Goal: Task Accomplishment & Management: Complete application form

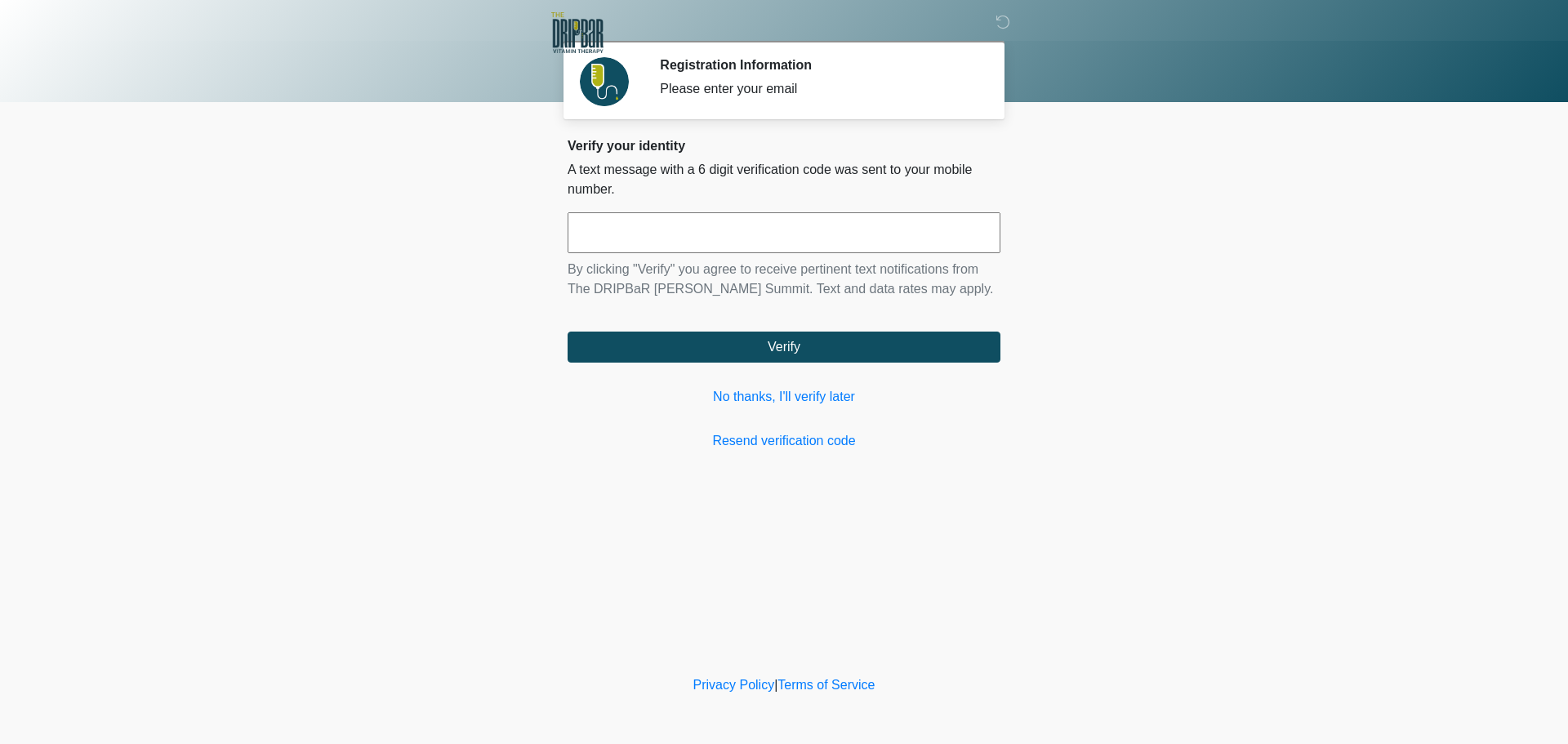
click at [828, 235] on input "text" at bounding box center [784, 233] width 433 height 41
type input "******"
click at [744, 404] on link "No thanks, I'll verify later" at bounding box center [784, 397] width 433 height 20
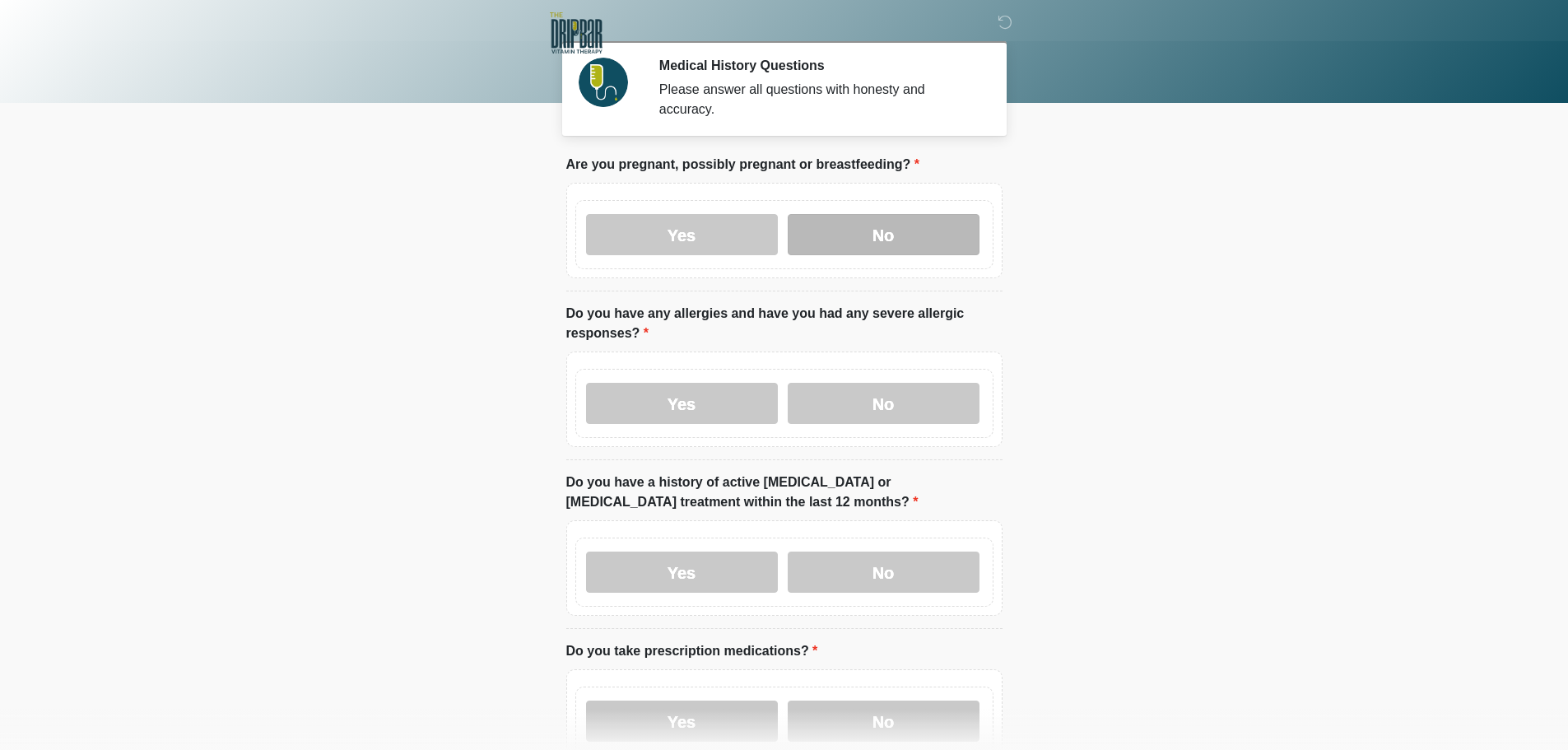
click at [900, 214] on label "No" at bounding box center [883, 235] width 192 height 41
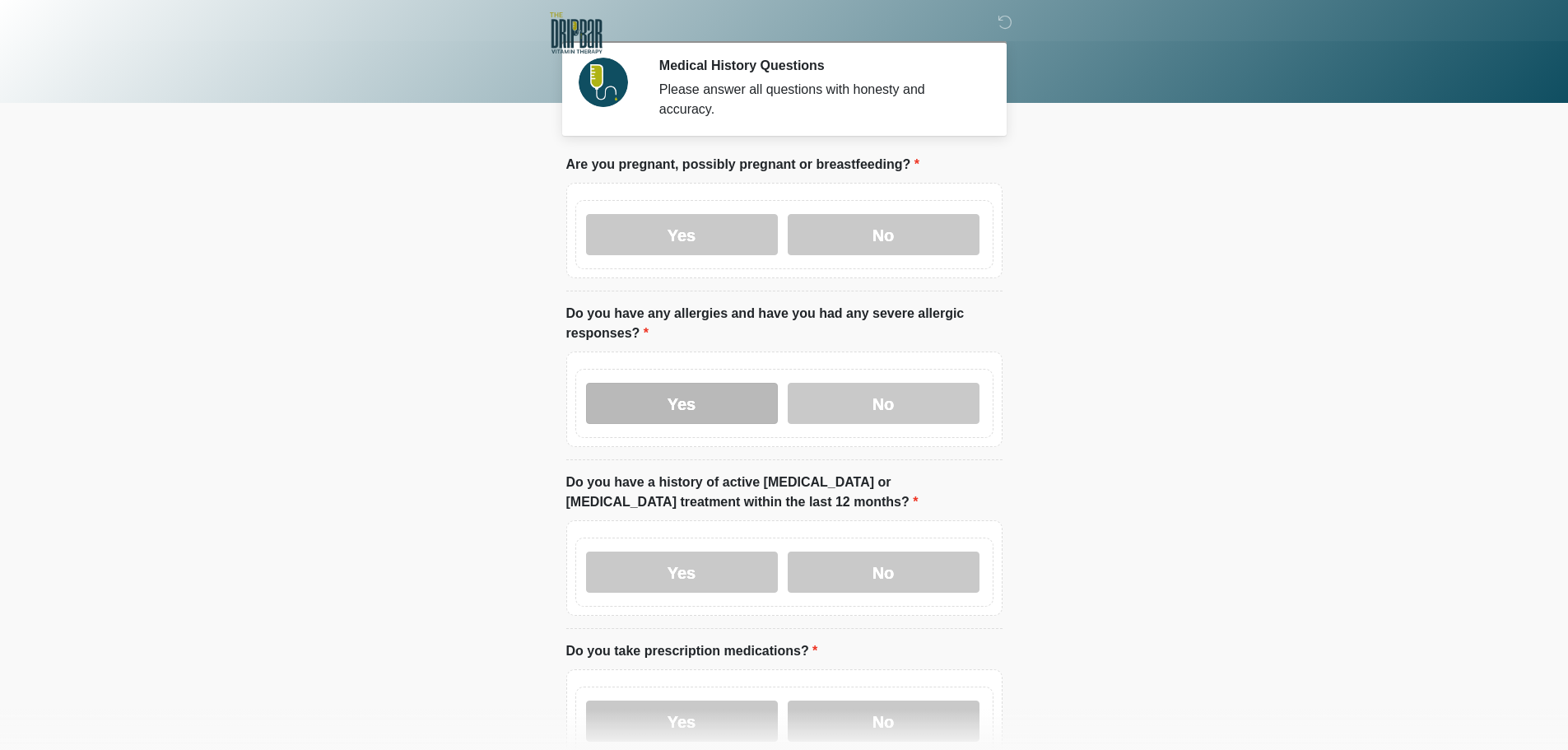
click at [669, 392] on label "Yes" at bounding box center [681, 403] width 192 height 41
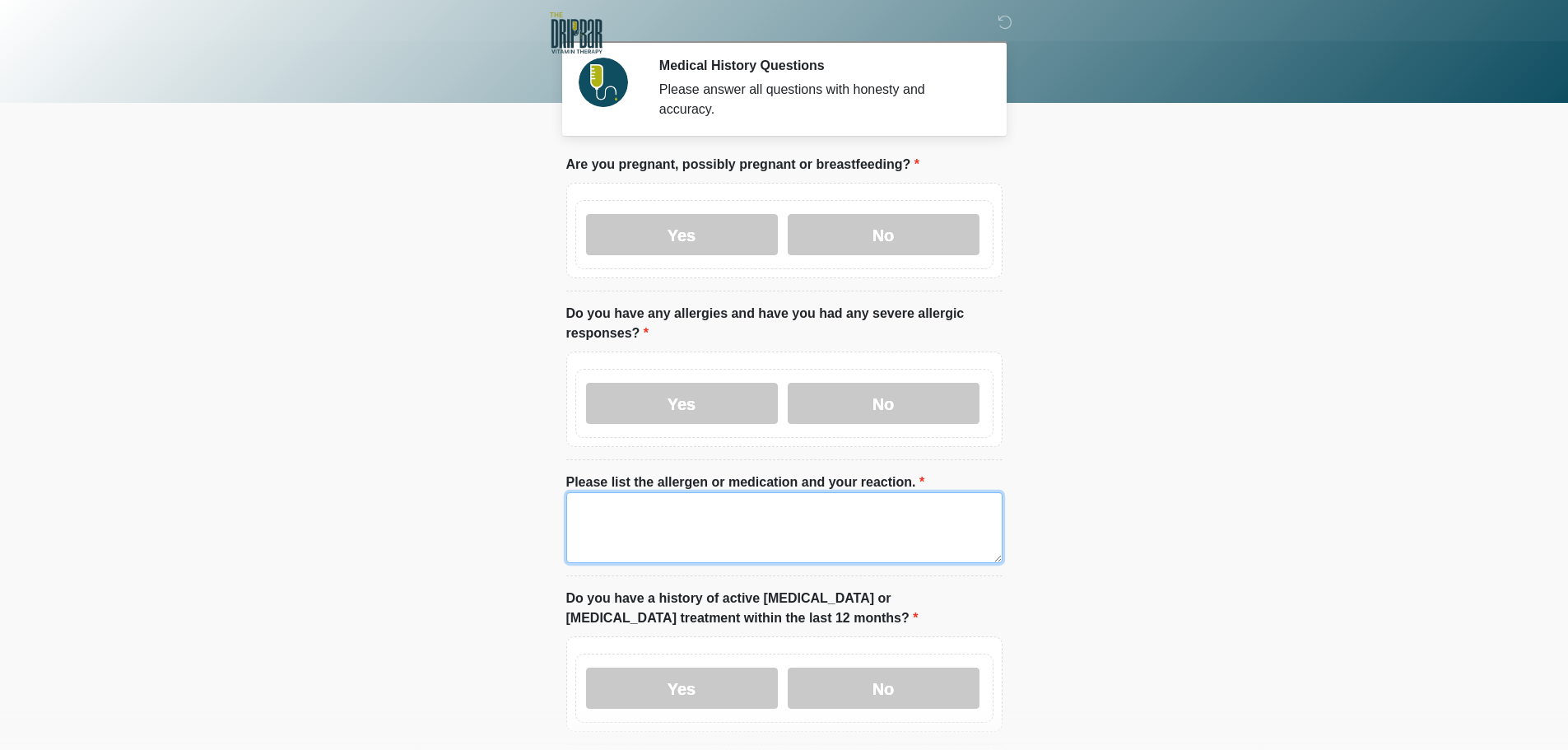
click at [633, 495] on textarea "Please list the allergen or medication and your reaction." at bounding box center [784, 528] width 437 height 71
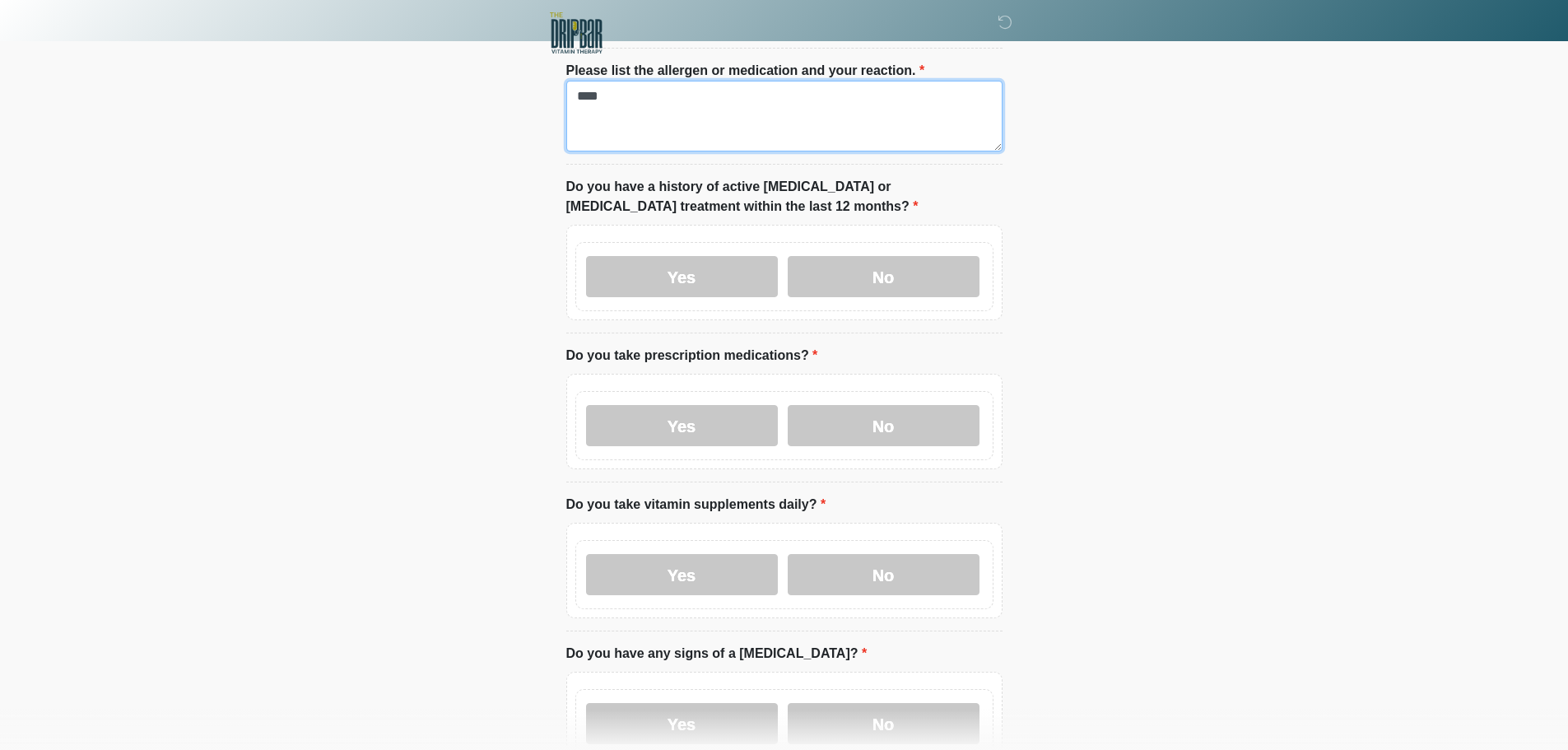
scroll to position [494, 0]
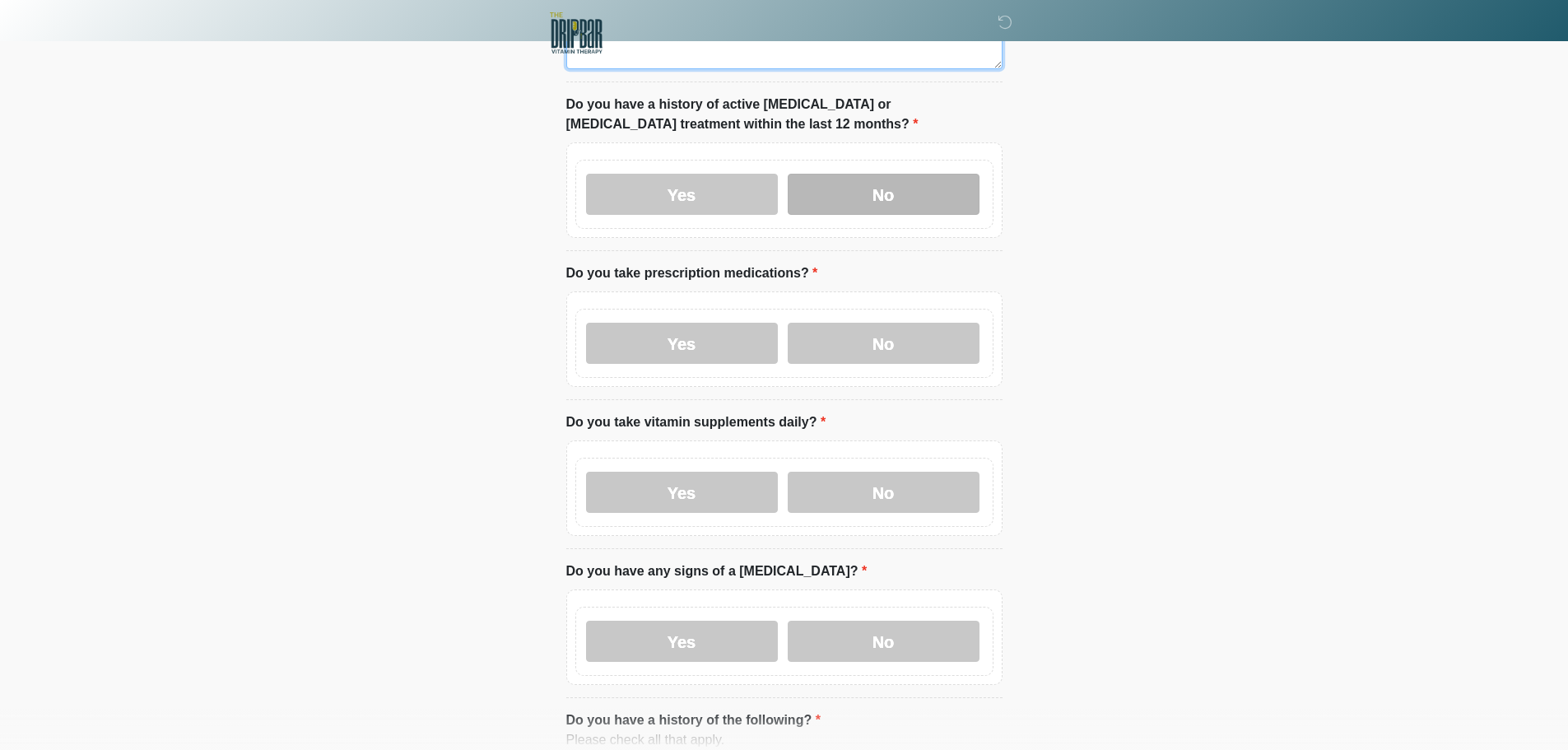
type textarea "****"
click at [900, 182] on label "No" at bounding box center [883, 194] width 192 height 41
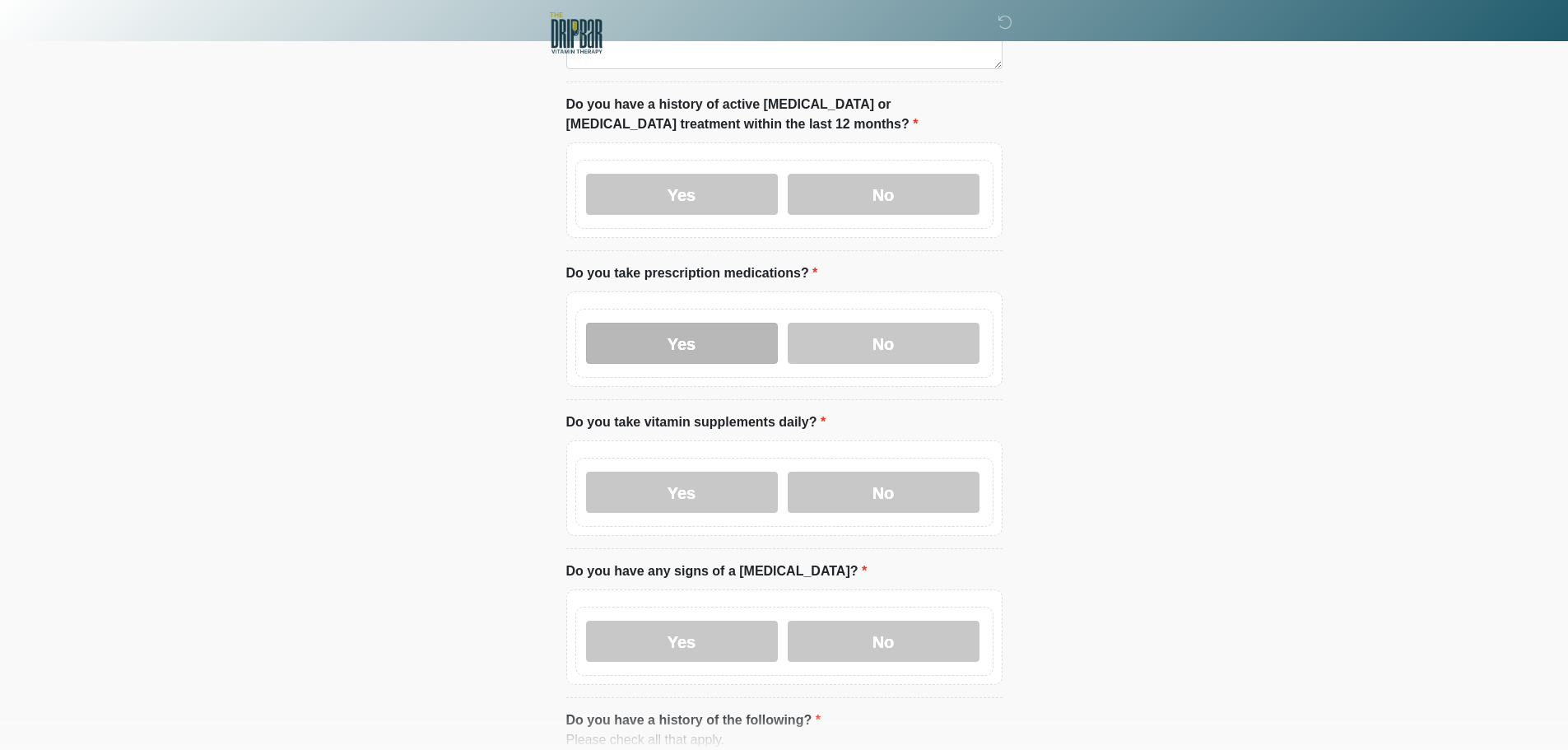
click at [651, 325] on label "Yes" at bounding box center [681, 344] width 192 height 41
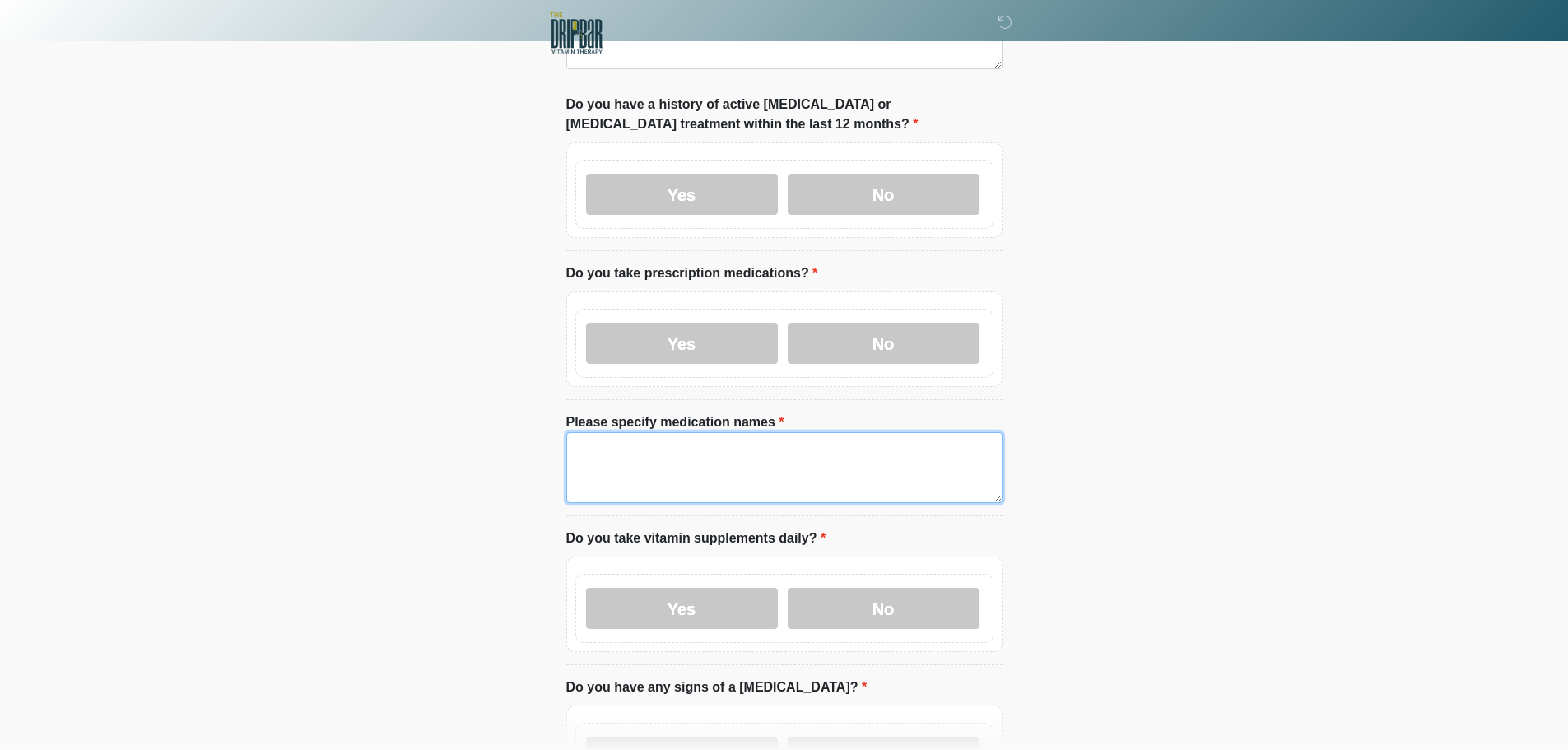
click at [630, 432] on textarea "Please specify medication names" at bounding box center [784, 467] width 437 height 71
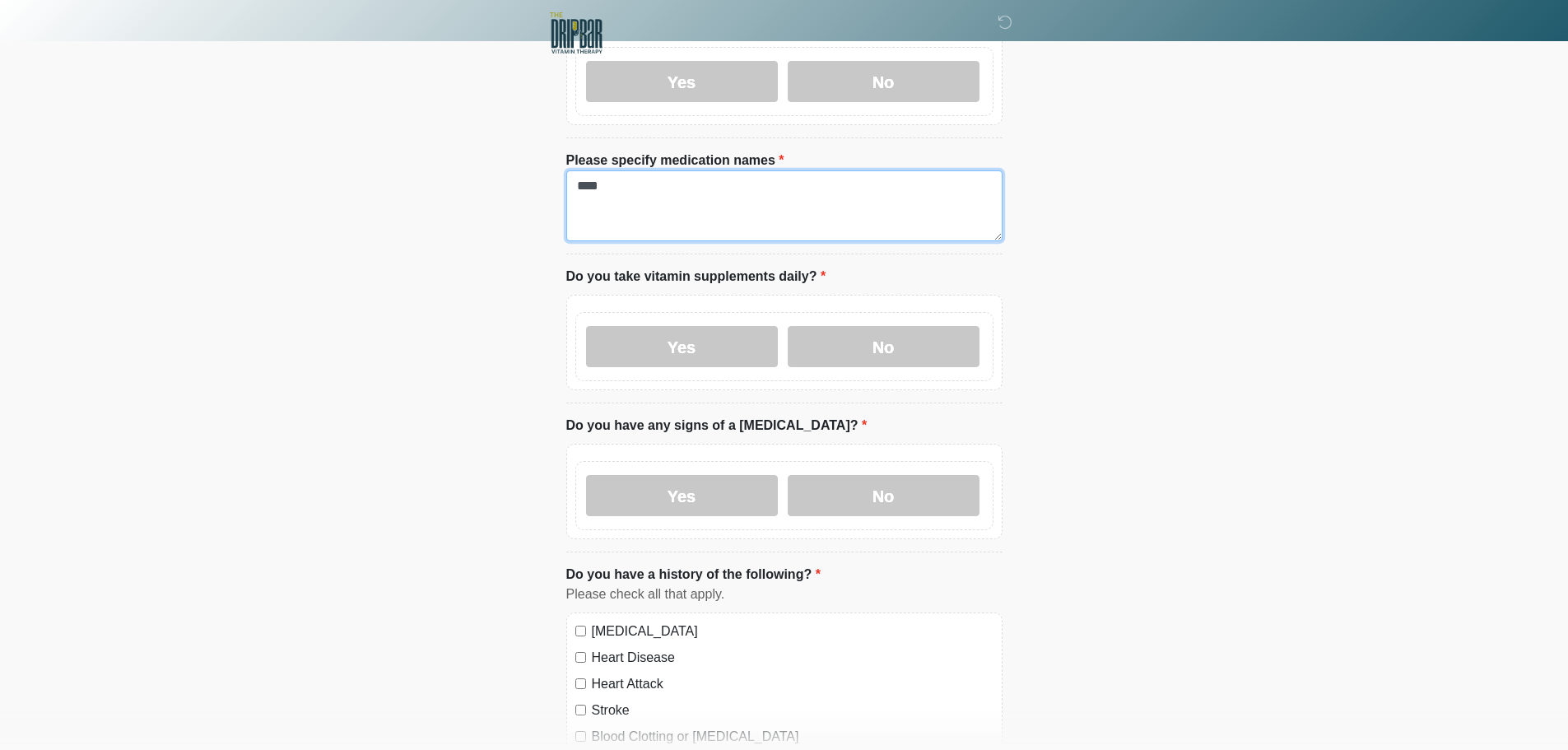
scroll to position [824, 0]
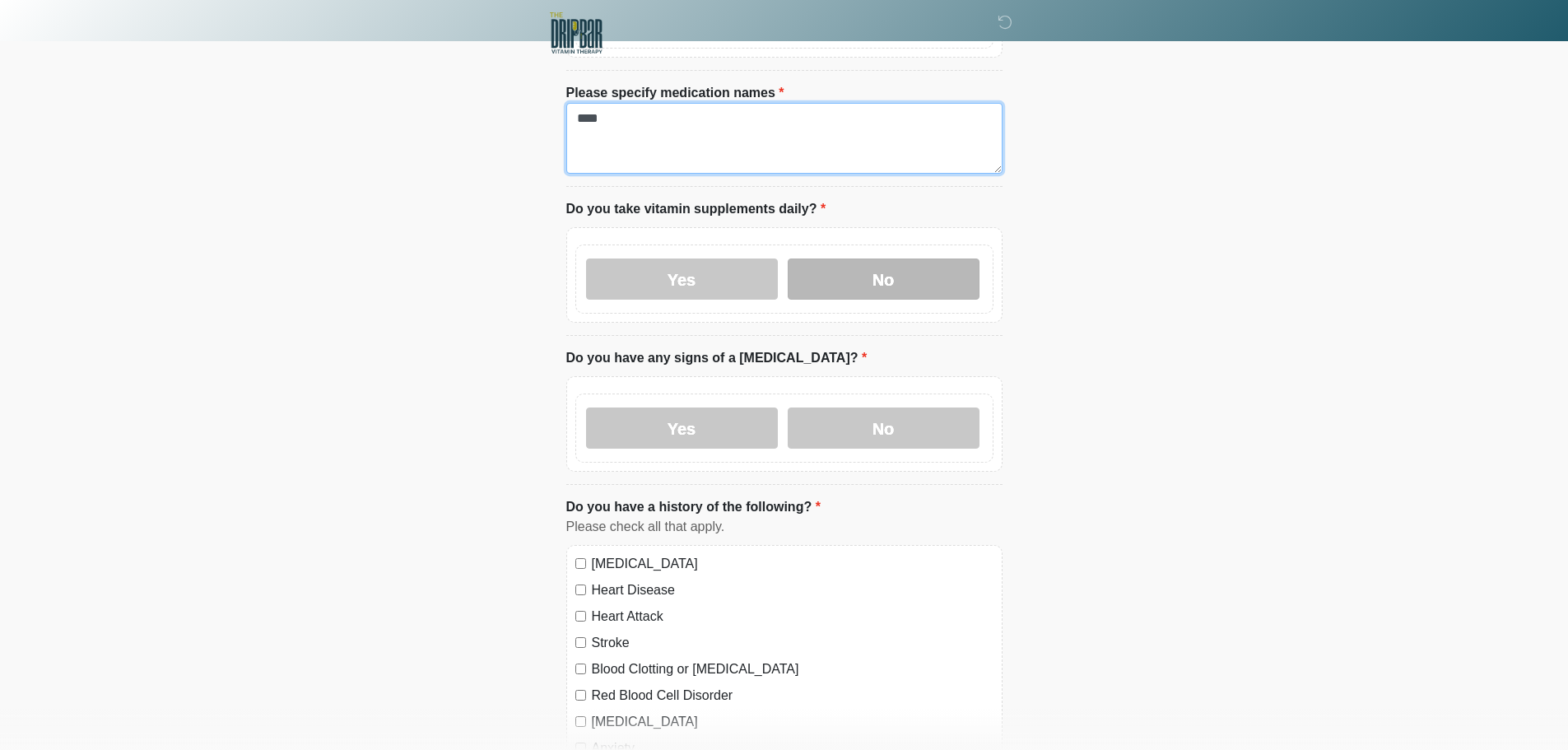
type textarea "****"
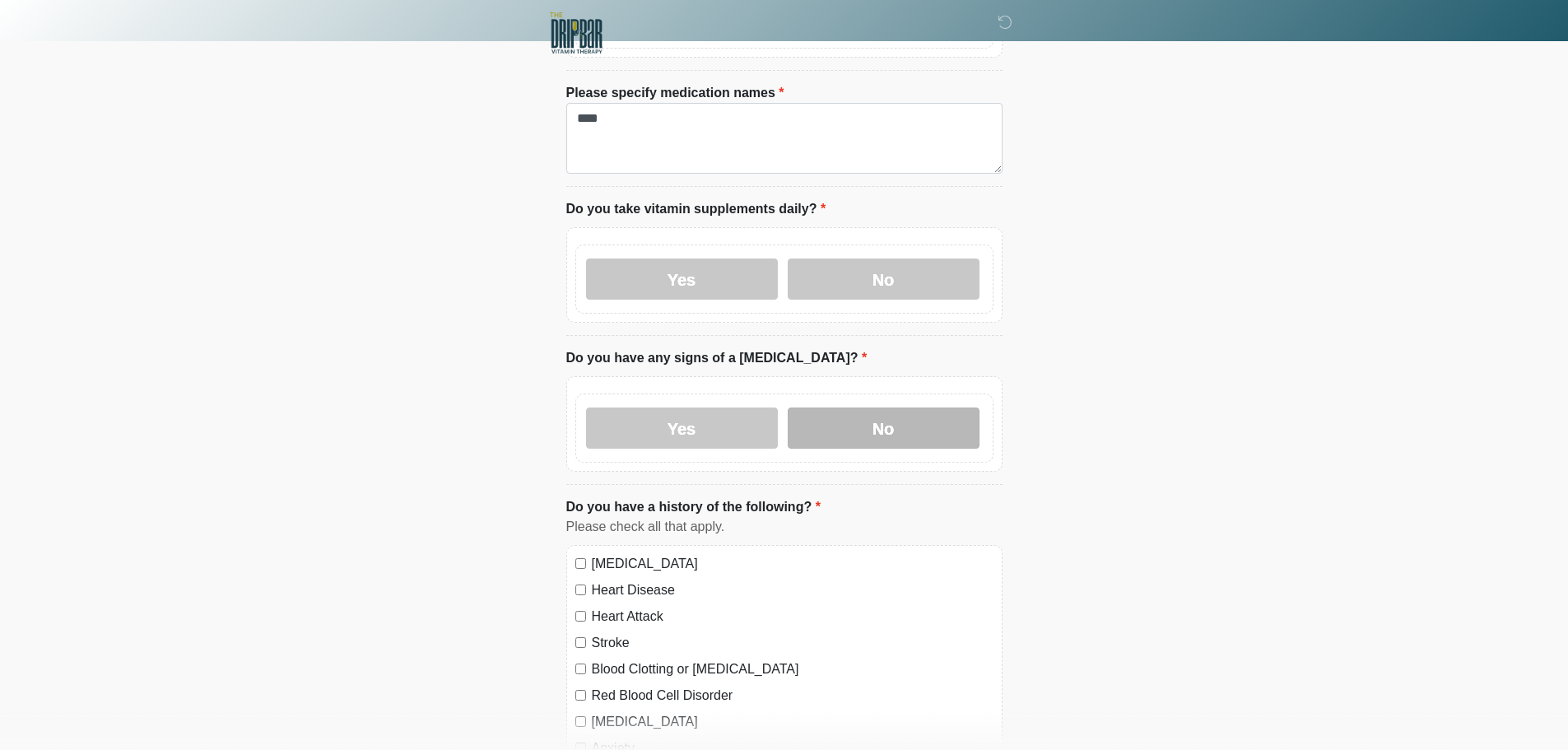
drag, startPoint x: 829, startPoint y: 266, endPoint x: 854, endPoint y: 395, distance: 131.4
click at [829, 265] on label "No" at bounding box center [883, 279] width 192 height 41
click at [858, 420] on label "No" at bounding box center [883, 429] width 192 height 41
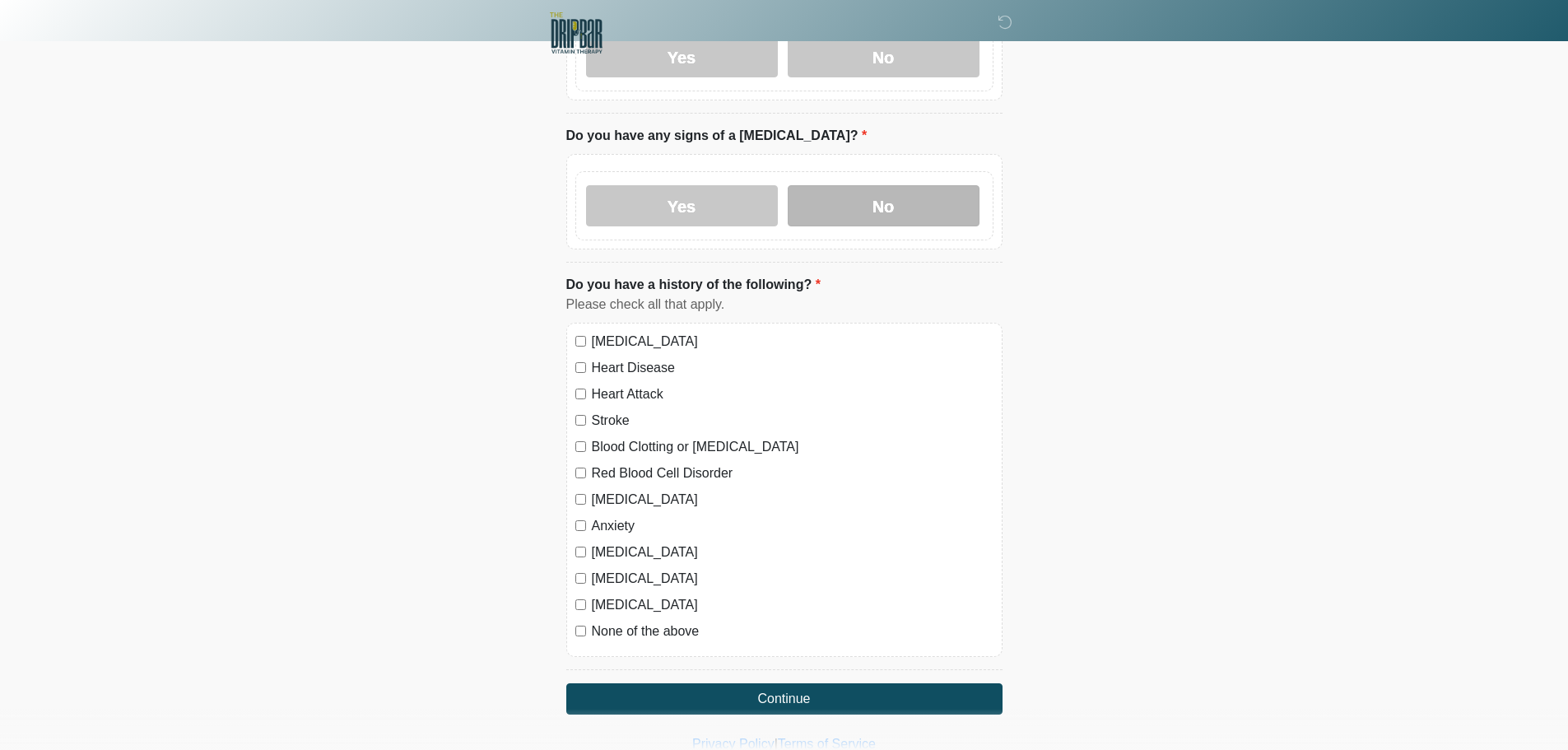
scroll to position [1084, 0]
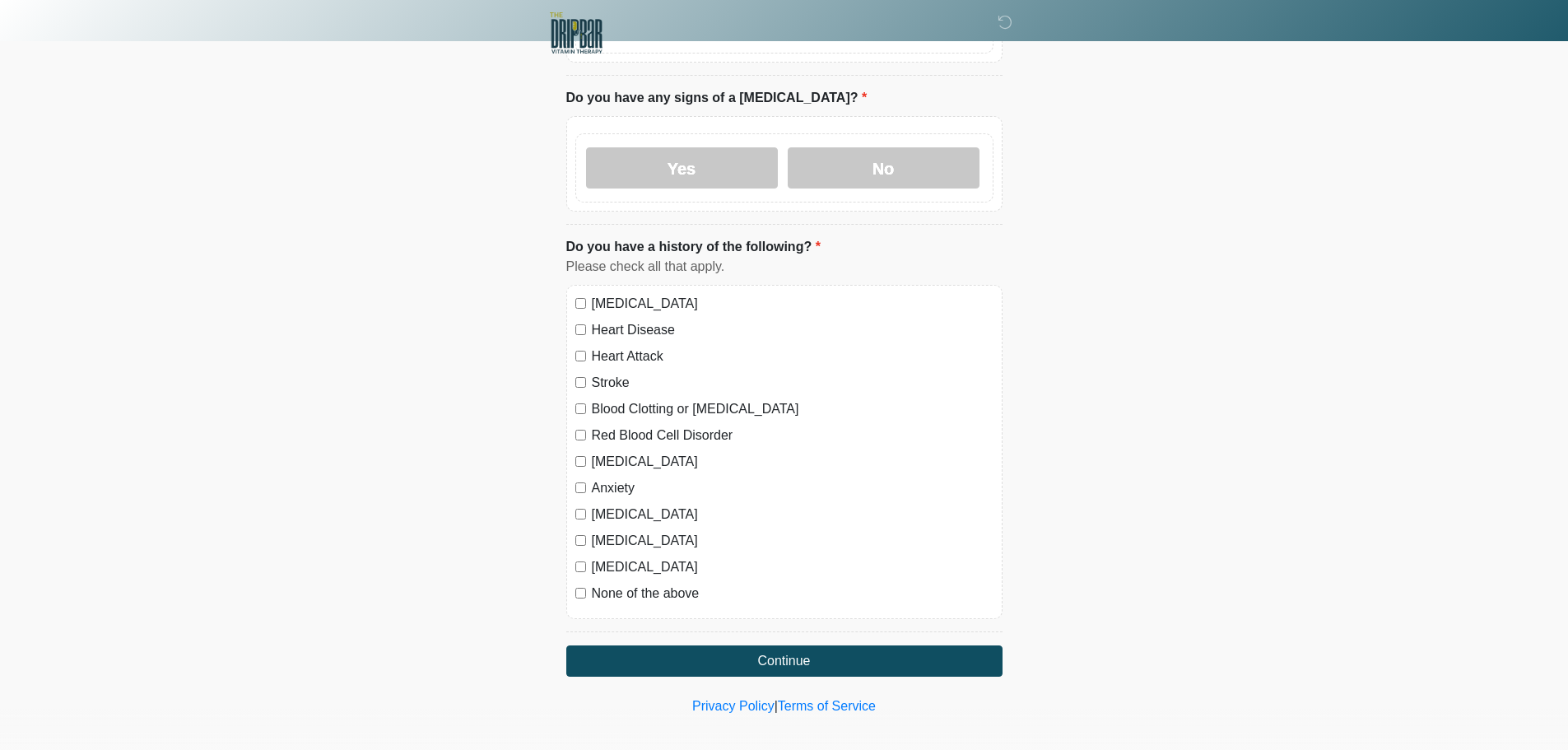
click at [573, 550] on div "[MEDICAL_DATA] Heart Disease Heart Attack Stroke Blood Clotting or [MEDICAL_DAT…" at bounding box center [784, 451] width 437 height 334
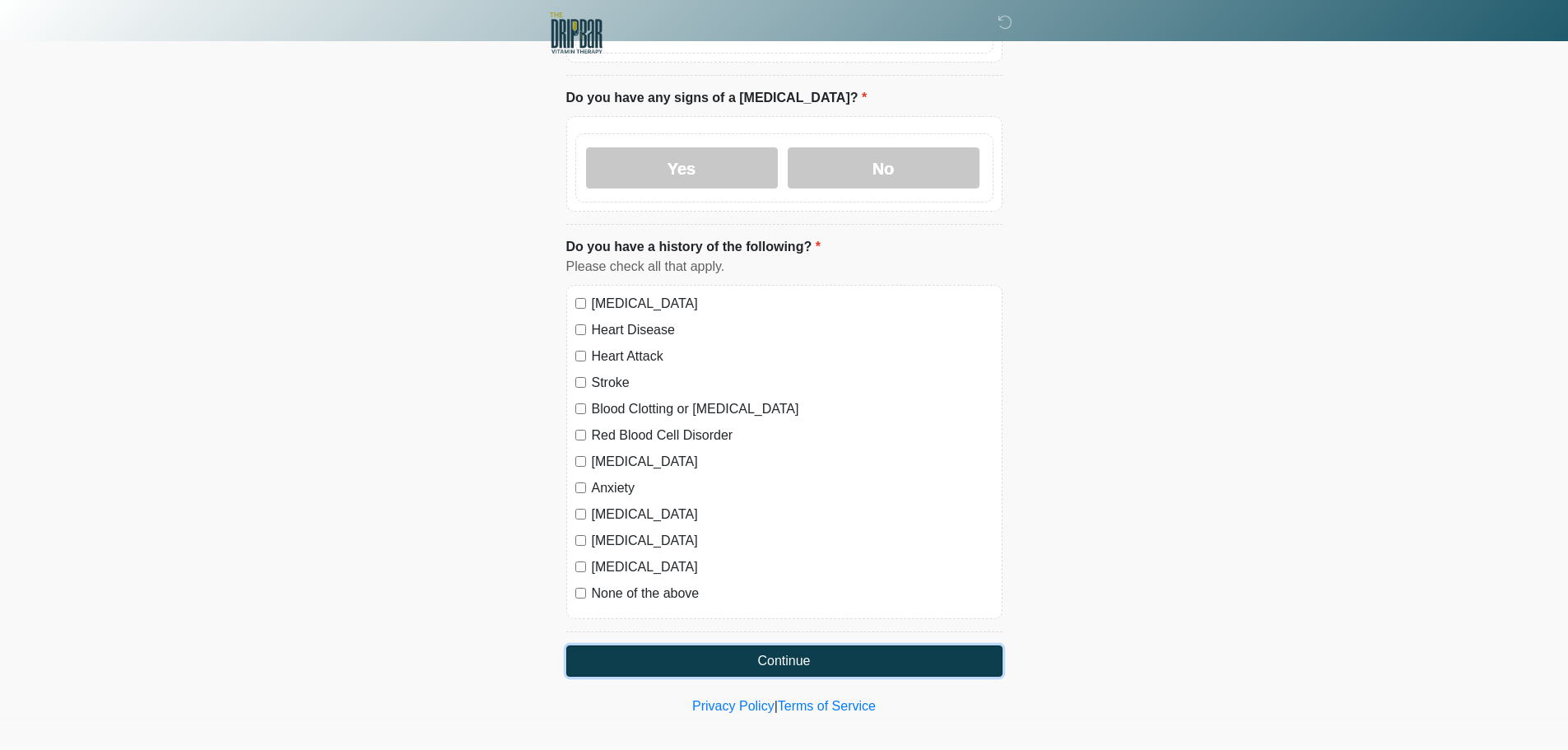
click at [768, 646] on button "Continue" at bounding box center [784, 661] width 437 height 32
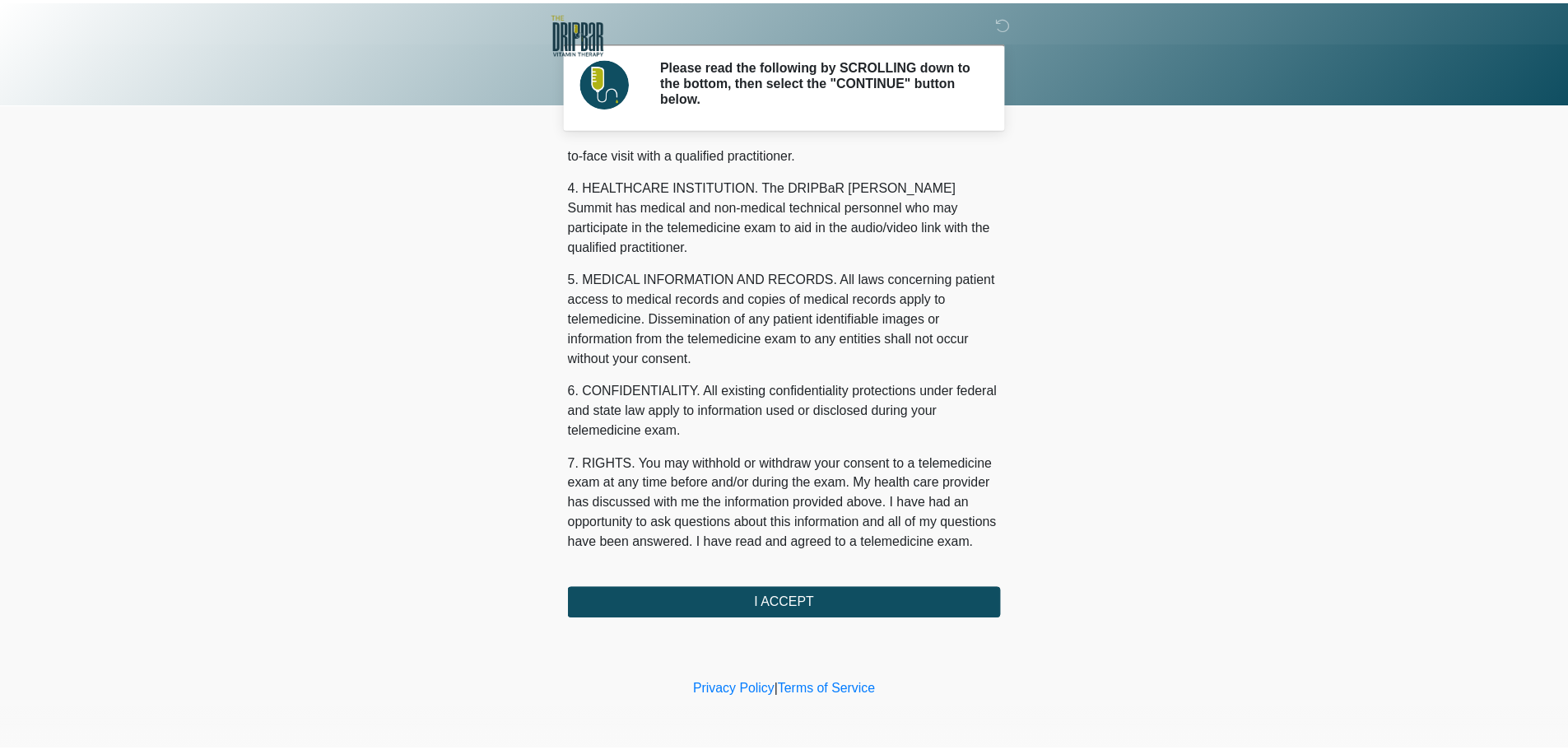
scroll to position [554, 0]
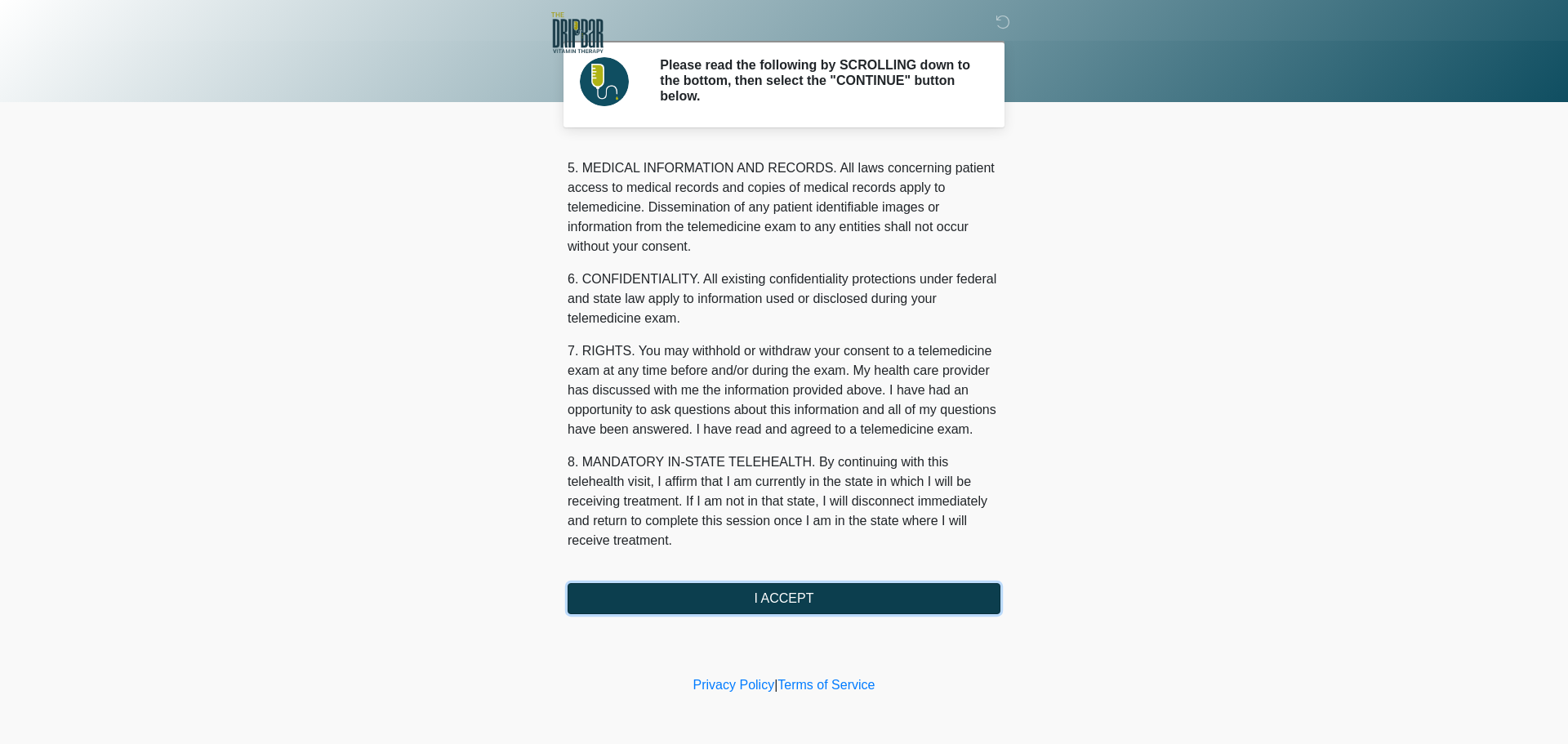
click at [744, 600] on button "I ACCEPT" at bounding box center [784, 598] width 433 height 31
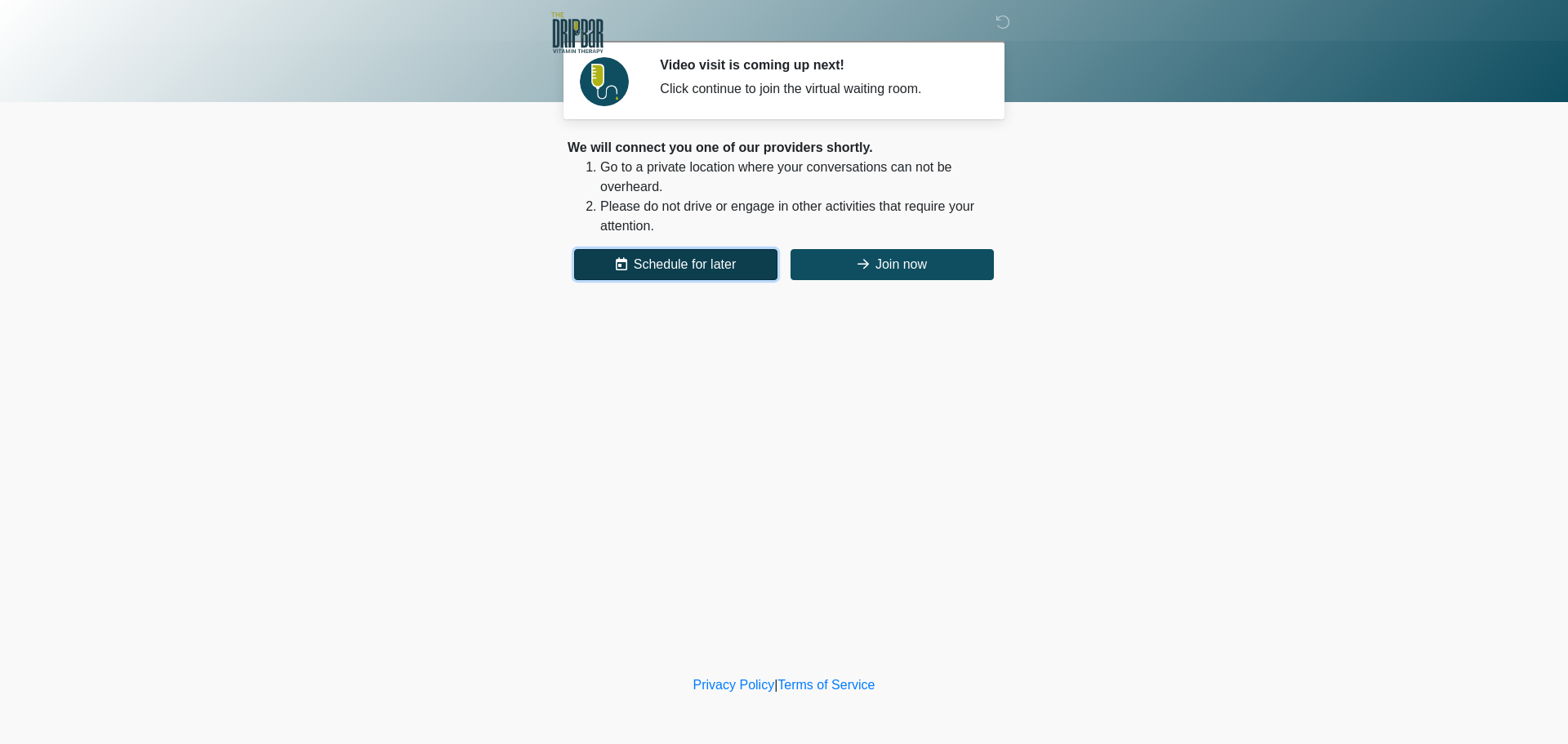
click at [682, 266] on button "Schedule for later" at bounding box center [676, 264] width 204 height 31
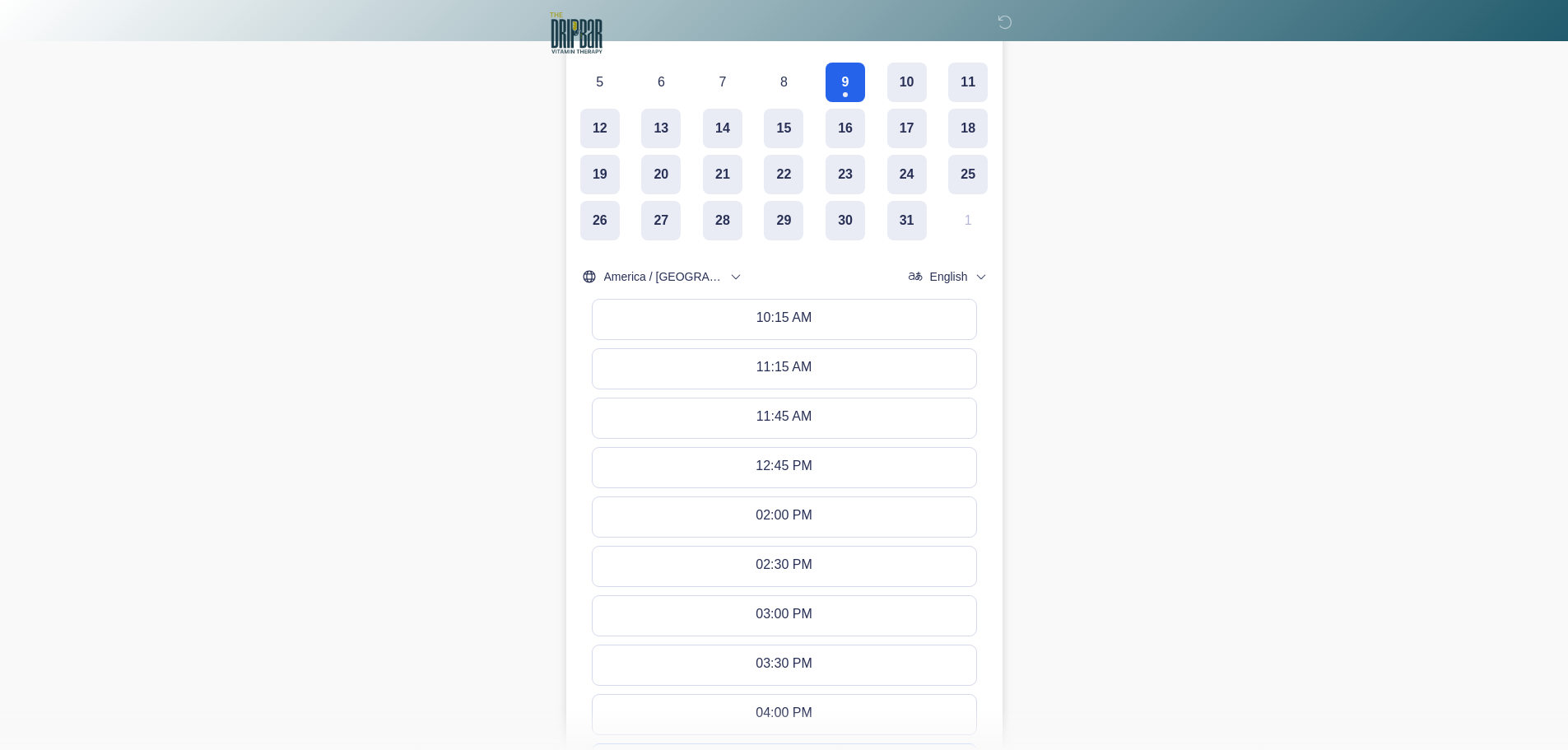
scroll to position [593, 0]
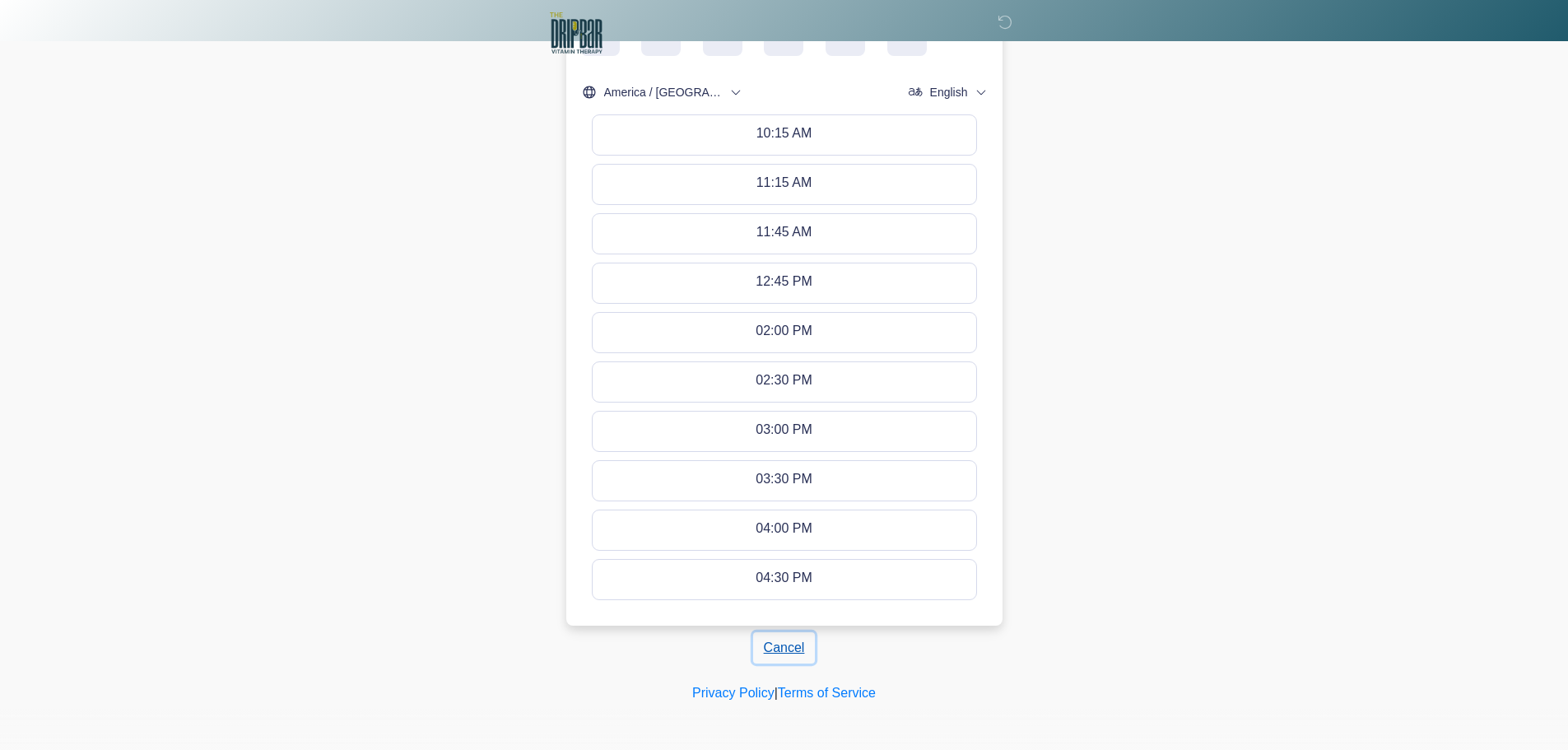
click at [793, 647] on button "Cancel" at bounding box center [785, 647] width 63 height 32
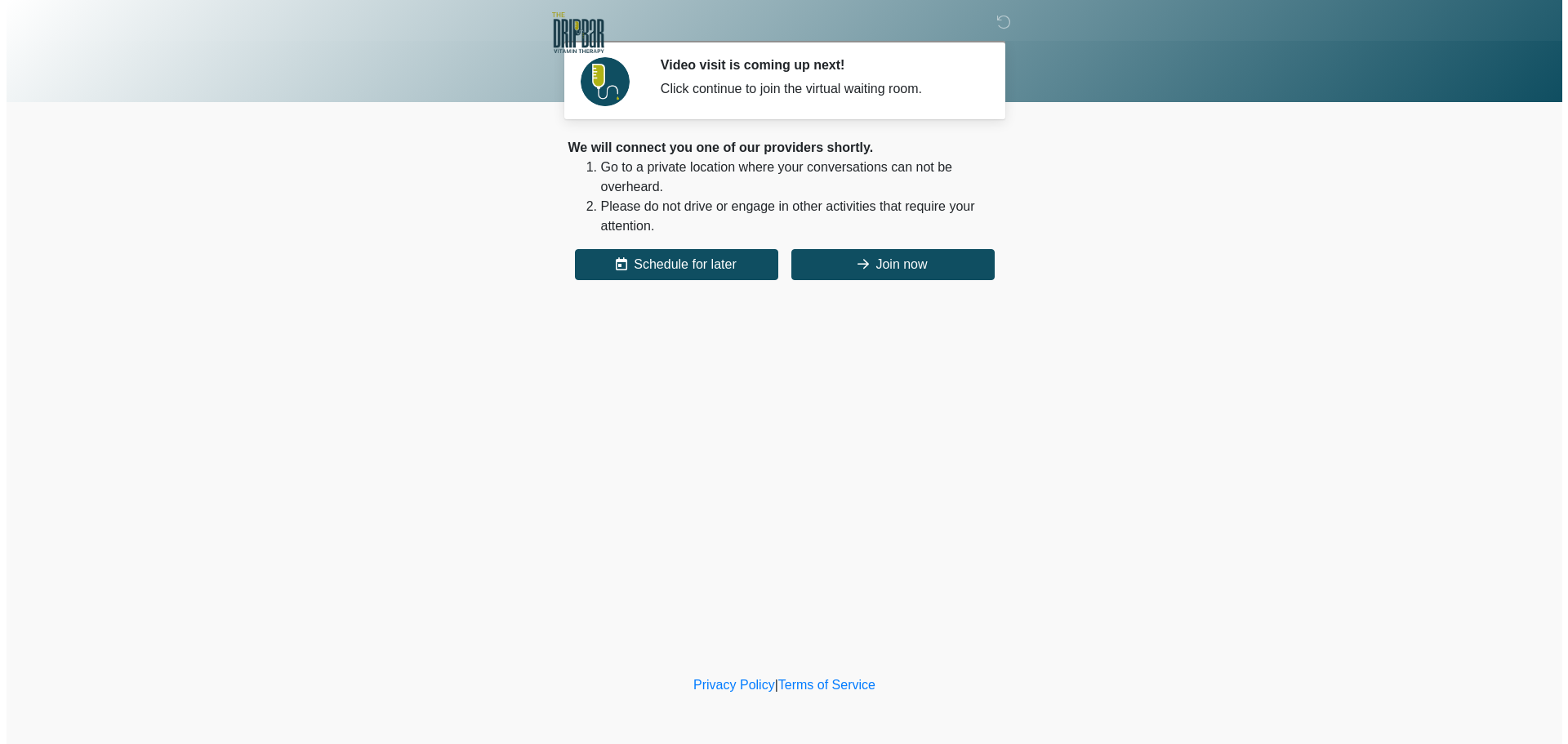
scroll to position [0, 0]
click at [869, 265] on button "Join now" at bounding box center [892, 264] width 204 height 31
